Goal: Find specific page/section: Find specific page/section

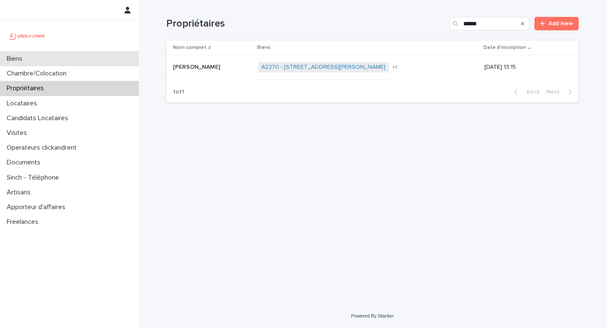
click at [95, 56] on div "Biens" at bounding box center [69, 58] width 139 height 15
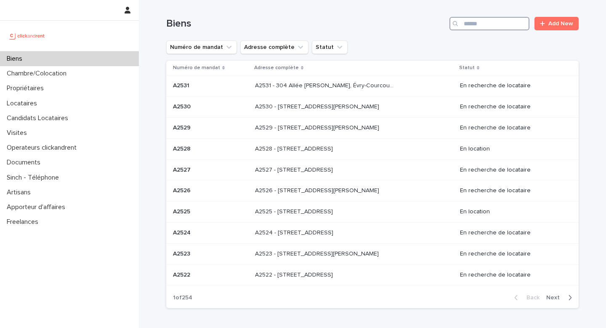
click at [490, 21] on input "Search" at bounding box center [490, 23] width 80 height 13
paste input "**********"
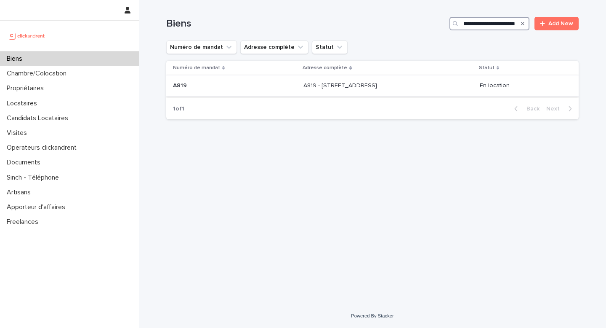
type input "**********"
click at [468, 82] on div "A819 - [STREET_ADDRESS] - [STREET_ADDRESS]" at bounding box center [389, 86] width 170 height 14
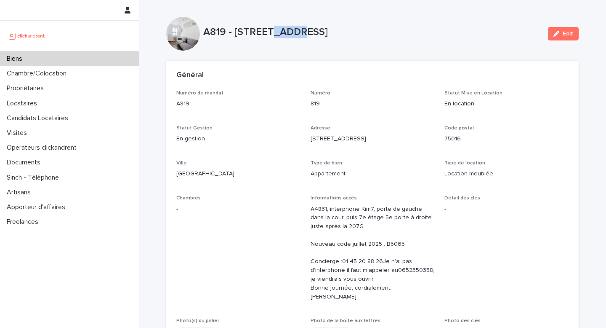
drag, startPoint x: 260, startPoint y: 32, endPoint x: 290, endPoint y: 33, distance: 30.3
click at [290, 33] on p "A819 - [STREET_ADDRESS]" at bounding box center [372, 32] width 338 height 12
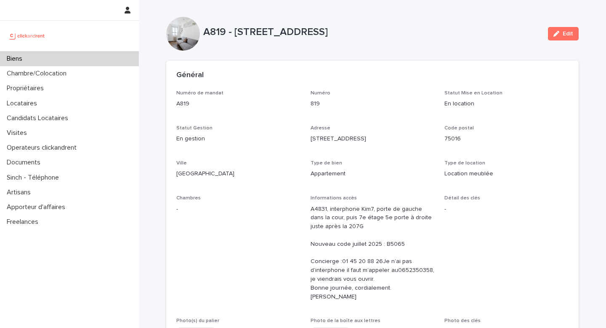
click at [290, 33] on p "A819 - [STREET_ADDRESS]" at bounding box center [372, 32] width 338 height 12
click at [208, 29] on p "A819 - [STREET_ADDRESS]" at bounding box center [372, 32] width 338 height 12
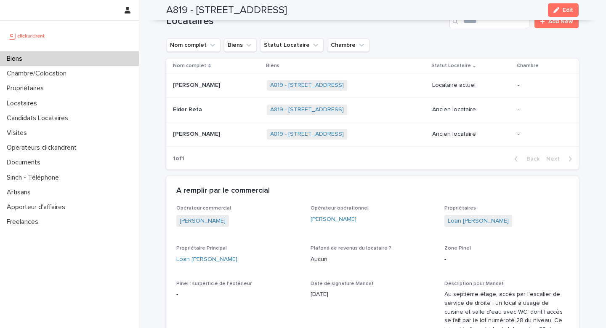
scroll to position [429, 0]
click at [206, 89] on p at bounding box center [216, 85] width 87 height 7
